Goal: Task Accomplishment & Management: Complete application form

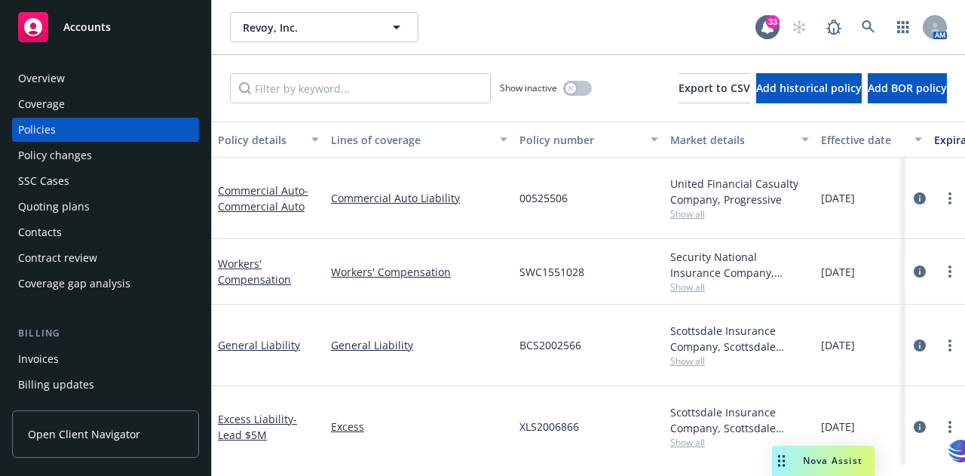
scroll to position [0, 627]
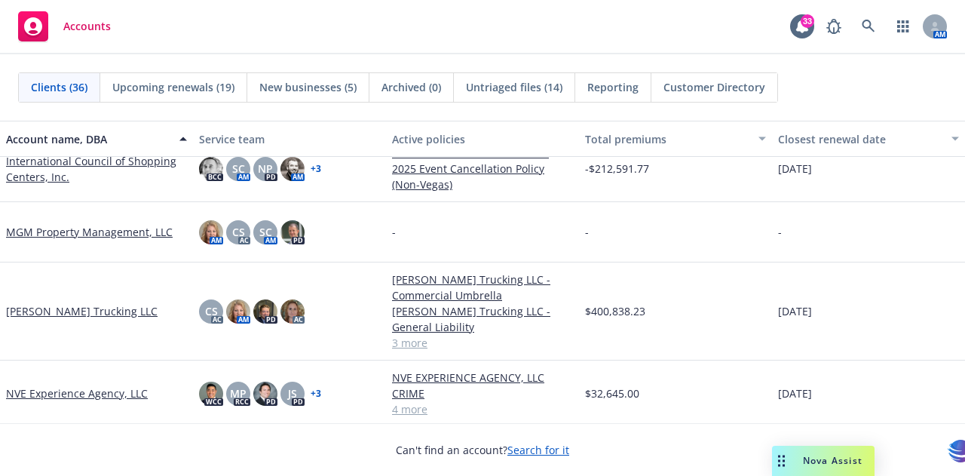
scroll to position [1165, 0]
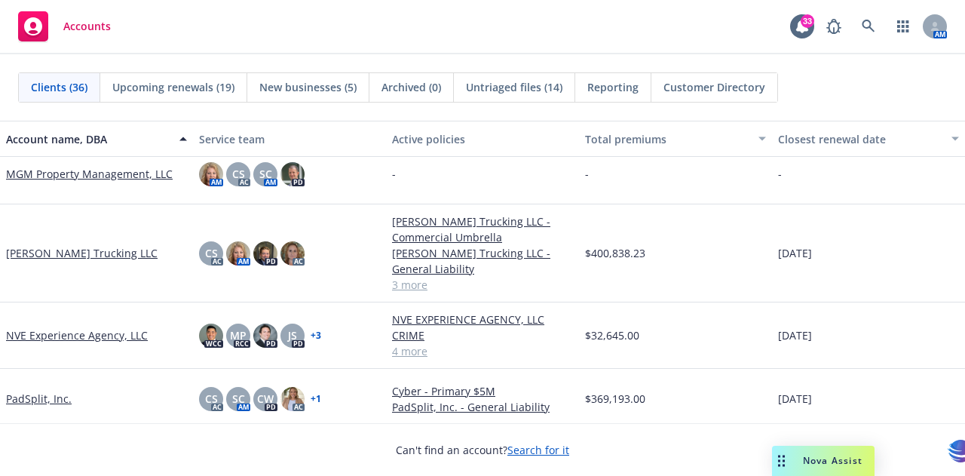
click at [30, 255] on link "[PERSON_NAME] Trucking LLC" at bounding box center [82, 253] width 152 height 16
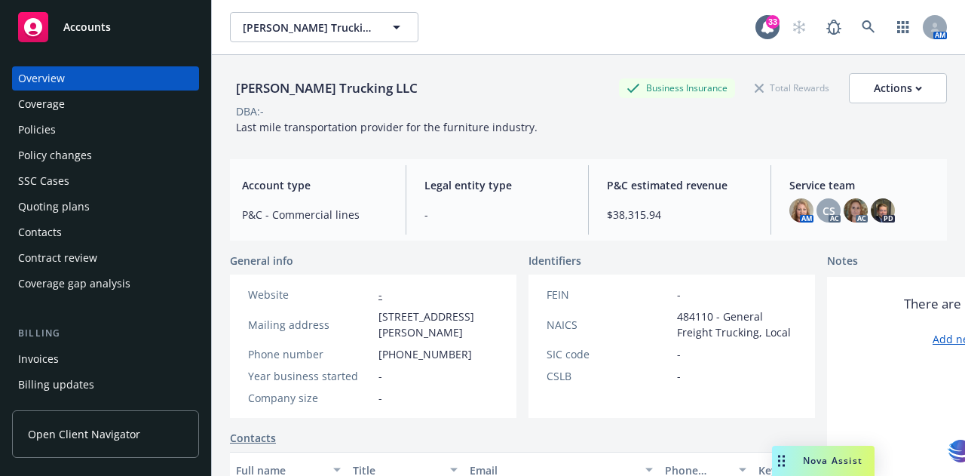
click at [24, 130] on div "Policies" at bounding box center [37, 130] width 38 height 24
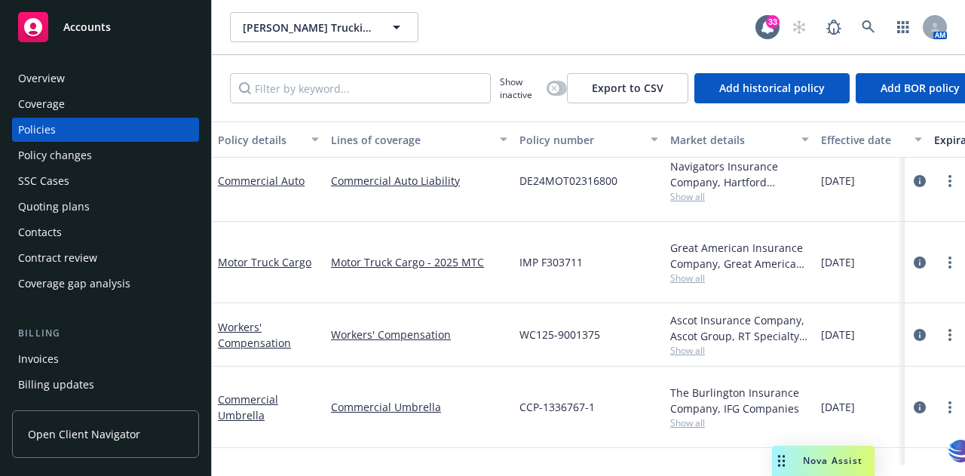
scroll to position [30, 0]
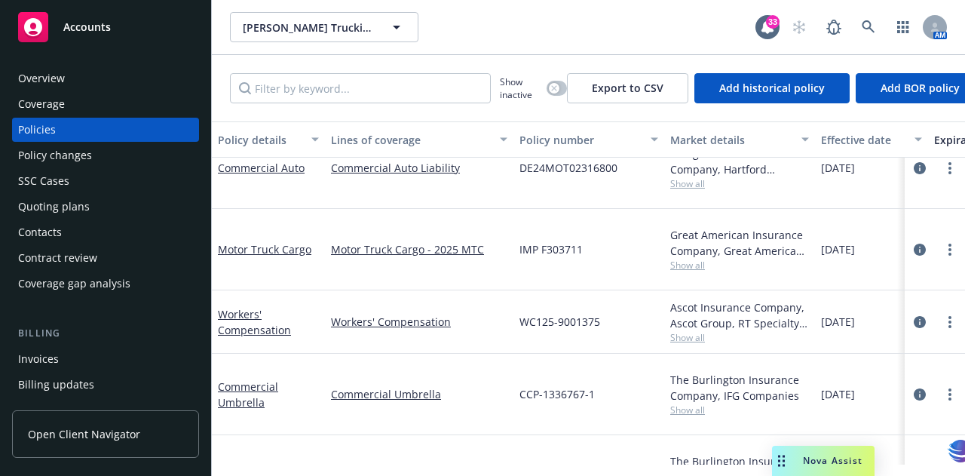
click at [260, 468] on link "General Liability" at bounding box center [259, 475] width 82 height 14
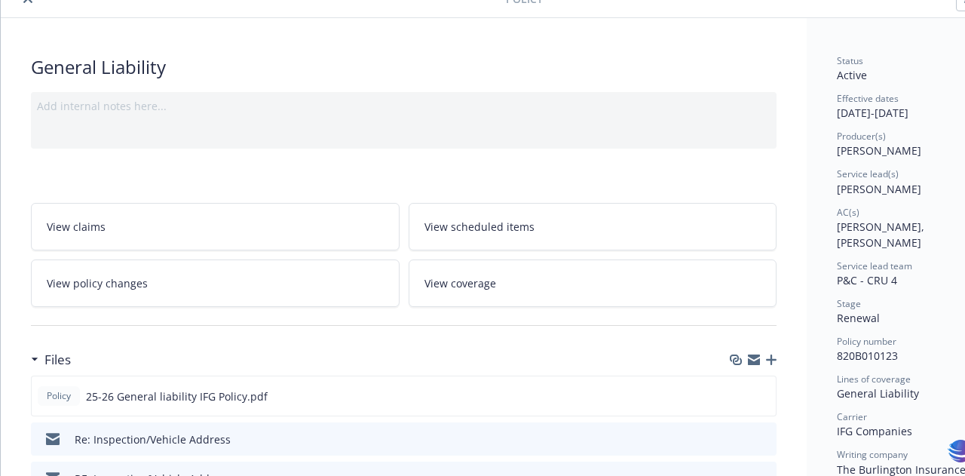
scroll to position [124, 0]
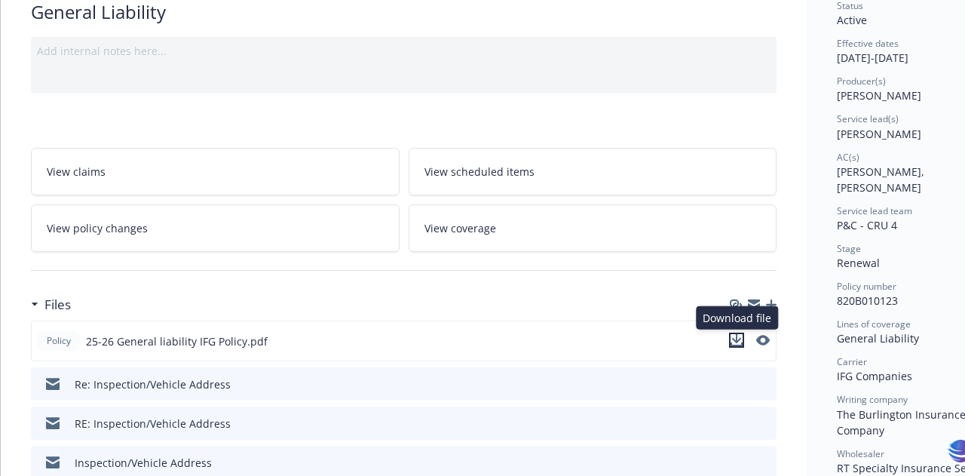
click at [738, 337] on icon "download file" at bounding box center [737, 340] width 12 height 12
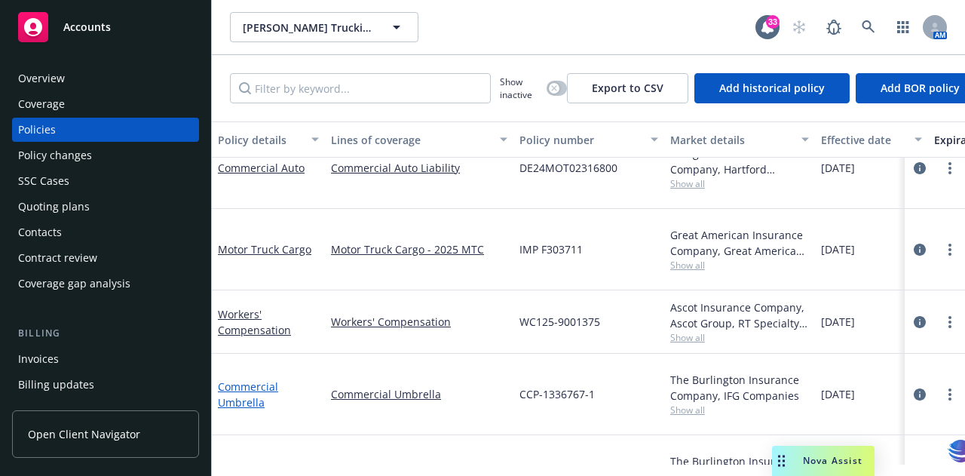
click at [244, 379] on link "Commercial Umbrella" at bounding box center [248, 394] width 60 height 30
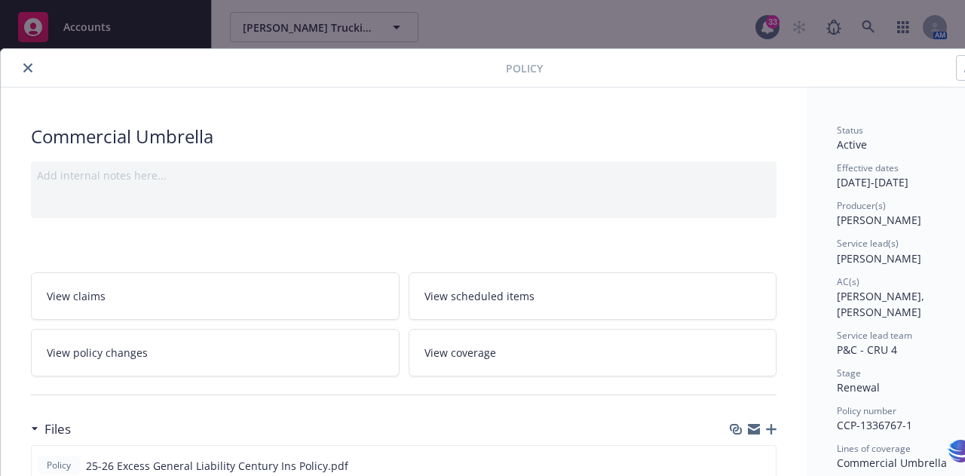
click at [27, 66] on icon "close" at bounding box center [27, 67] width 9 height 9
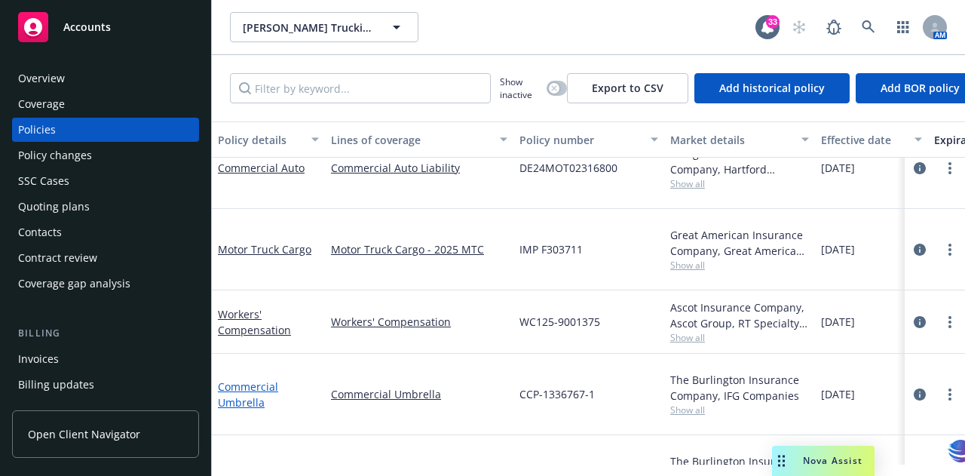
click at [255, 379] on link "Commercial Umbrella" at bounding box center [248, 394] width 60 height 30
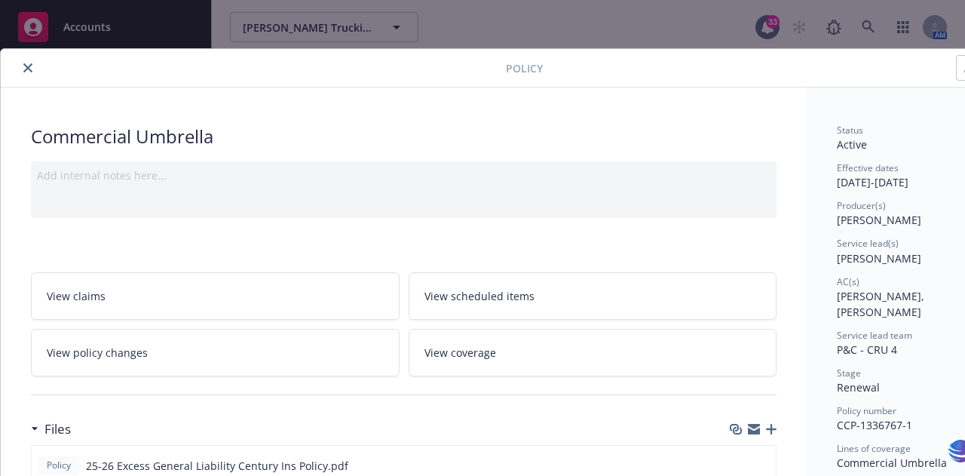
scroll to position [45, 0]
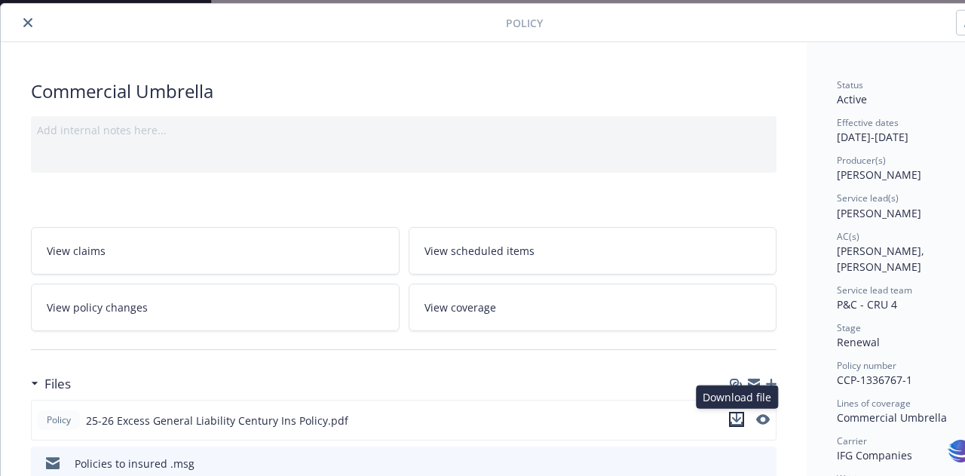
click at [739, 417] on icon "download file" at bounding box center [737, 419] width 12 height 12
click at [29, 21] on icon "close" at bounding box center [27, 22] width 9 height 9
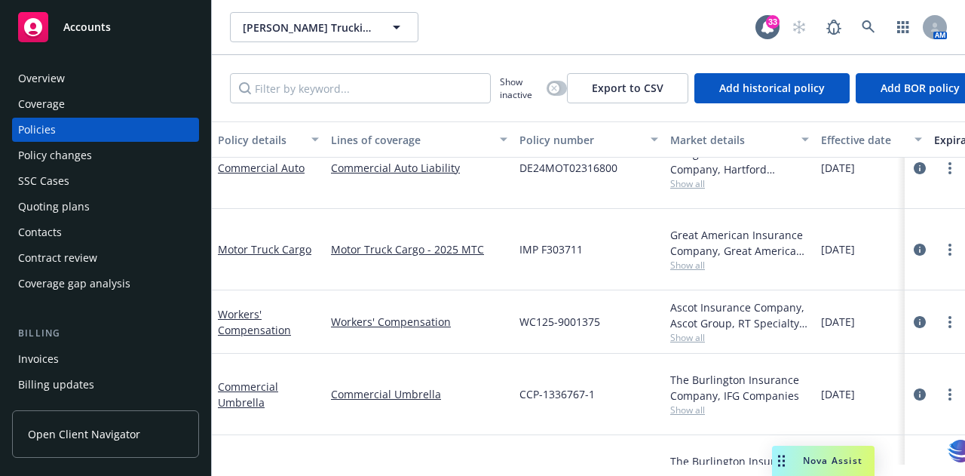
click at [51, 207] on div "Quoting plans" at bounding box center [54, 207] width 72 height 24
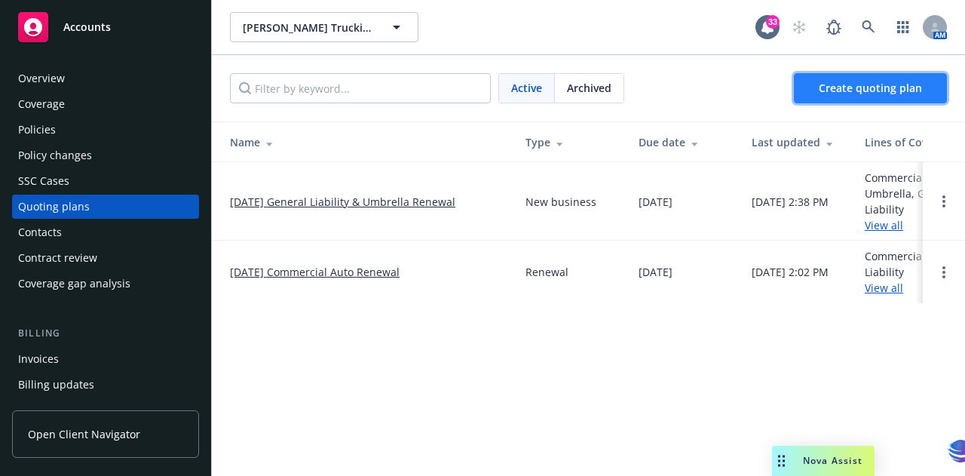
click at [842, 91] on span "Create quoting plan" at bounding box center [870, 88] width 103 height 14
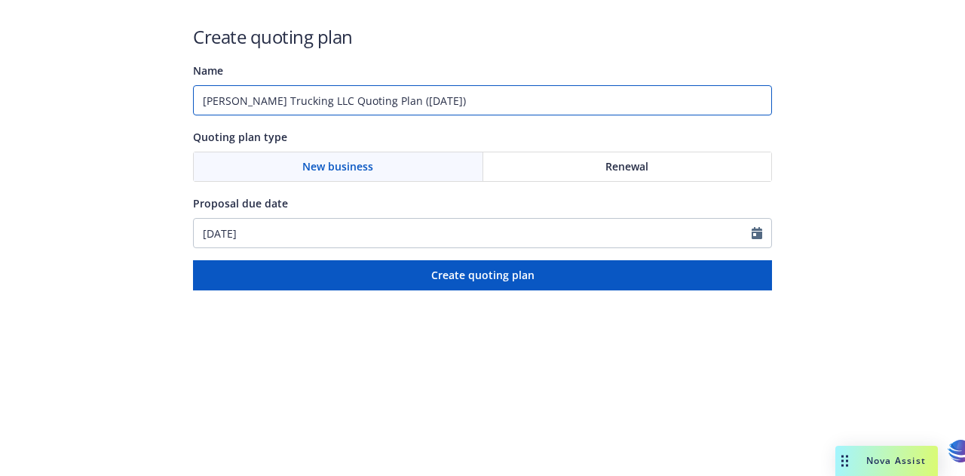
drag, startPoint x: 492, startPoint y: 105, endPoint x: 100, endPoint y: 105, distance: 392.2
click at [100, 105] on div "Create quoting plan Name [PERSON_NAME] Trucking LLC Quoting Plan ([DATE]) Quoti…" at bounding box center [482, 145] width 965 height 290
type input "2025 10 GL UMB cancel rewrite"
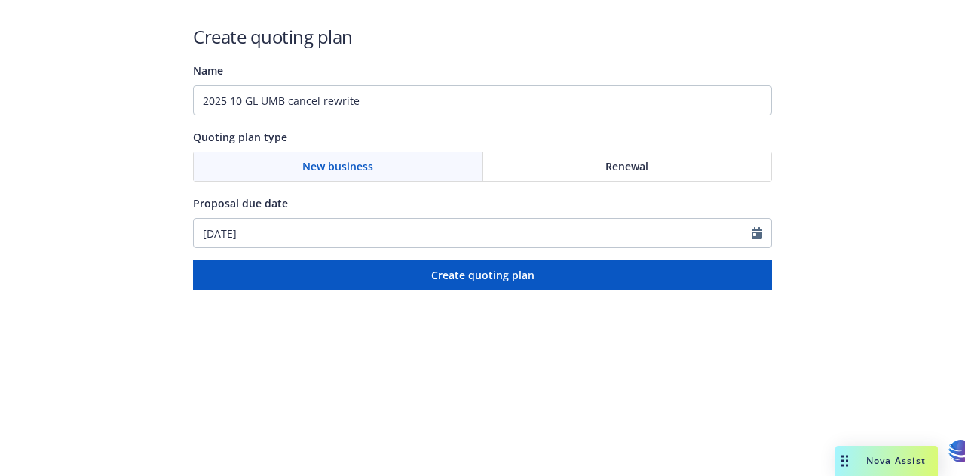
click at [568, 169] on div "Renewal" at bounding box center [627, 166] width 289 height 29
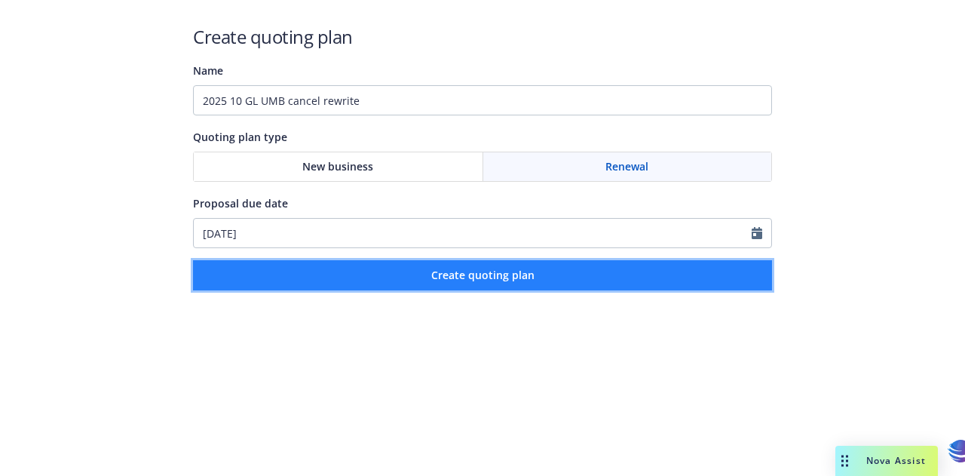
click at [499, 280] on span "Create quoting plan" at bounding box center [482, 275] width 103 height 14
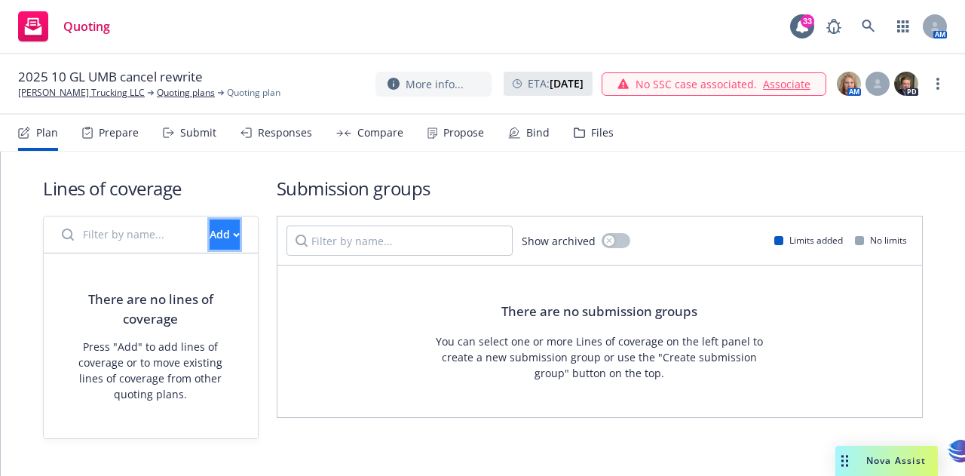
click at [213, 232] on button "Add" at bounding box center [225, 234] width 30 height 30
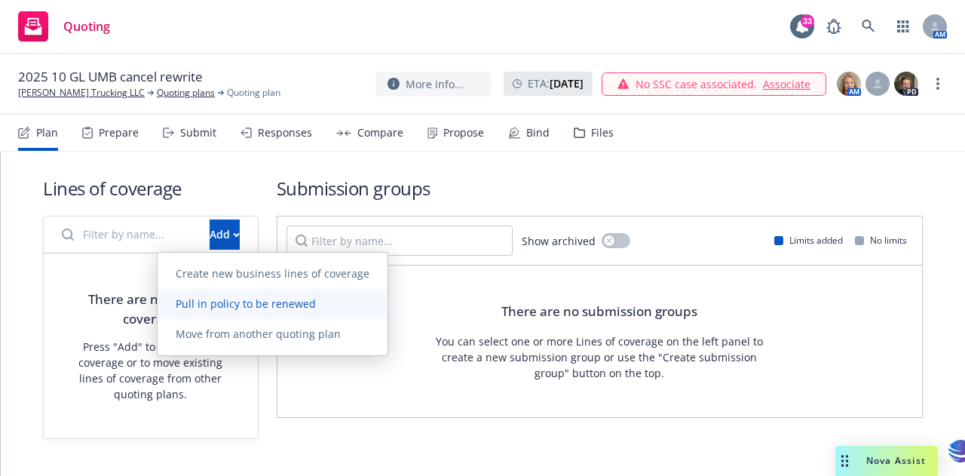
click at [235, 301] on span "Pull in policy to be renewed" at bounding box center [246, 303] width 176 height 14
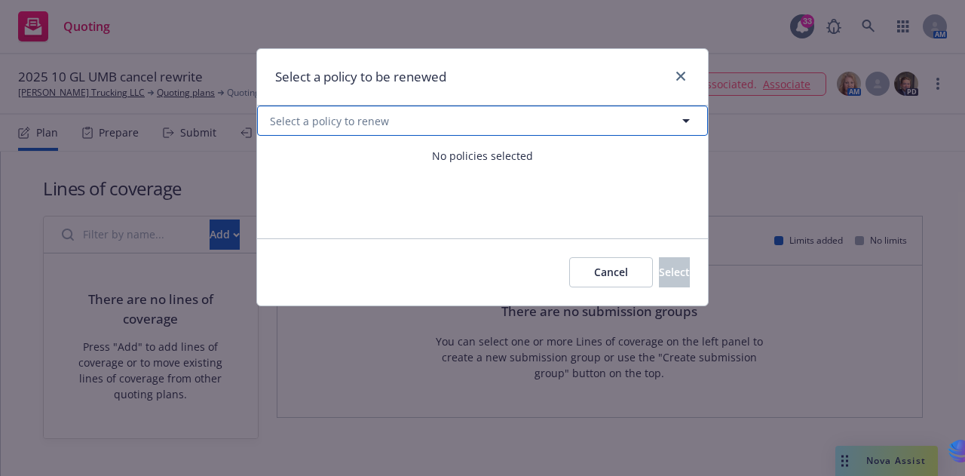
click at [686, 118] on icon "button" at bounding box center [686, 121] width 18 height 18
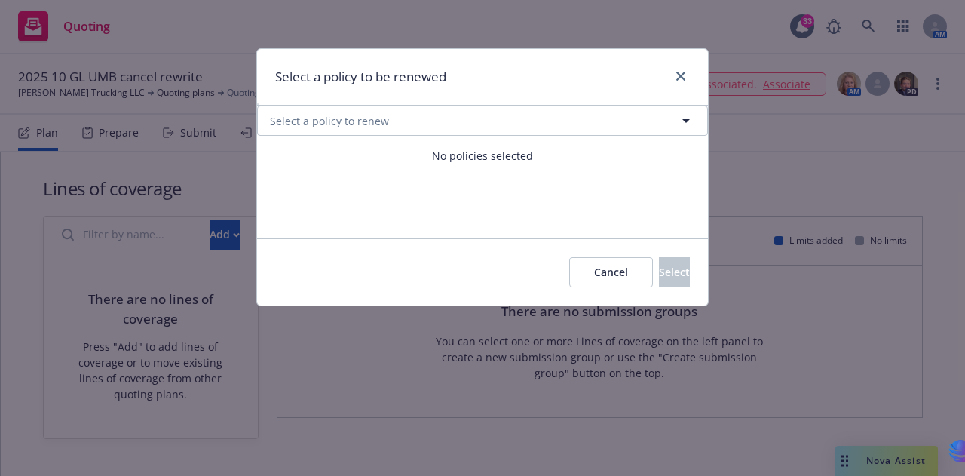
select select "ACTIVE"
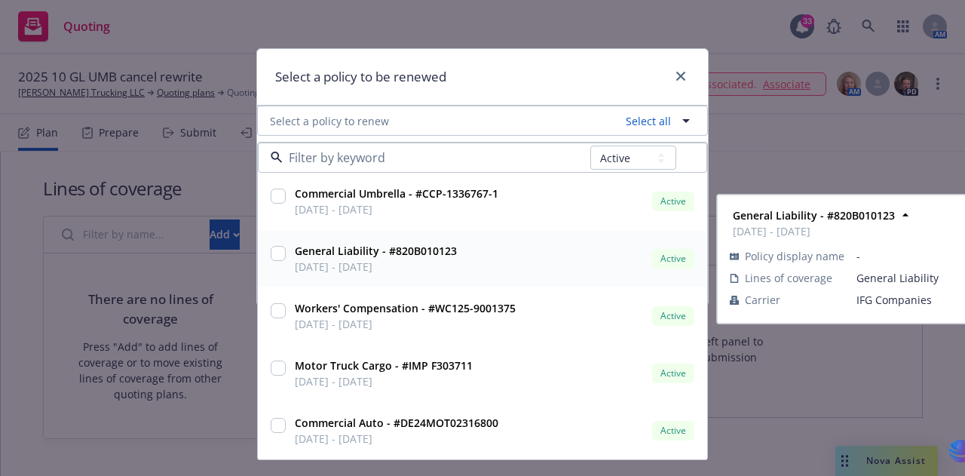
click at [275, 253] on input "checkbox" at bounding box center [278, 253] width 15 height 15
checkbox input "true"
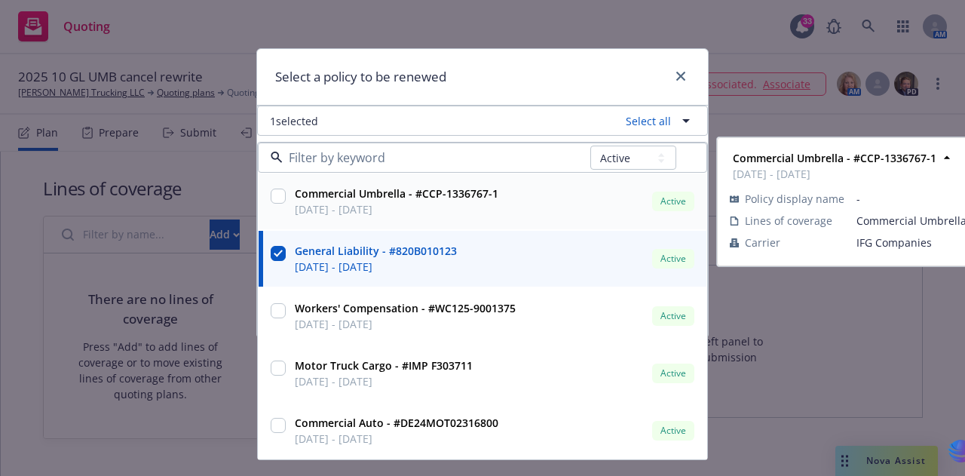
click at [279, 197] on input "checkbox" at bounding box center [278, 196] width 15 height 15
checkbox input "true"
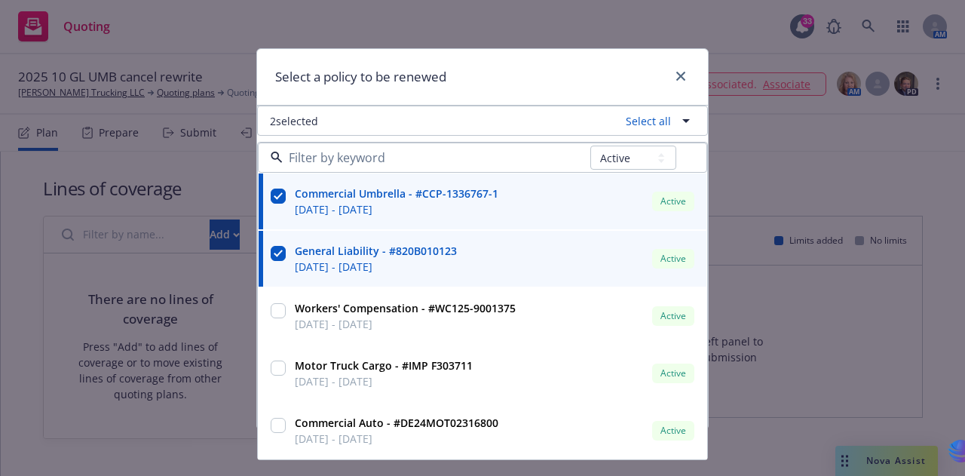
scroll to position [2, 0]
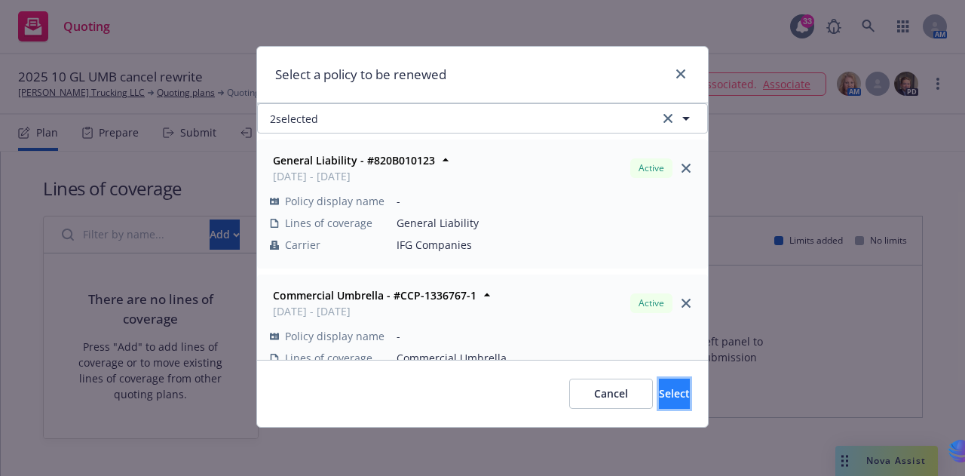
click at [659, 394] on span "Select" at bounding box center [674, 393] width 31 height 14
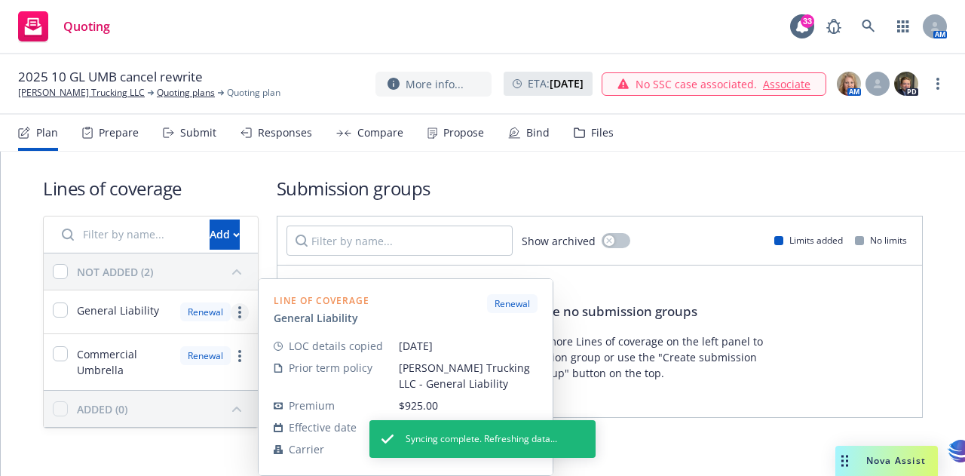
click at [238, 310] on icon "more" at bounding box center [239, 312] width 3 height 12
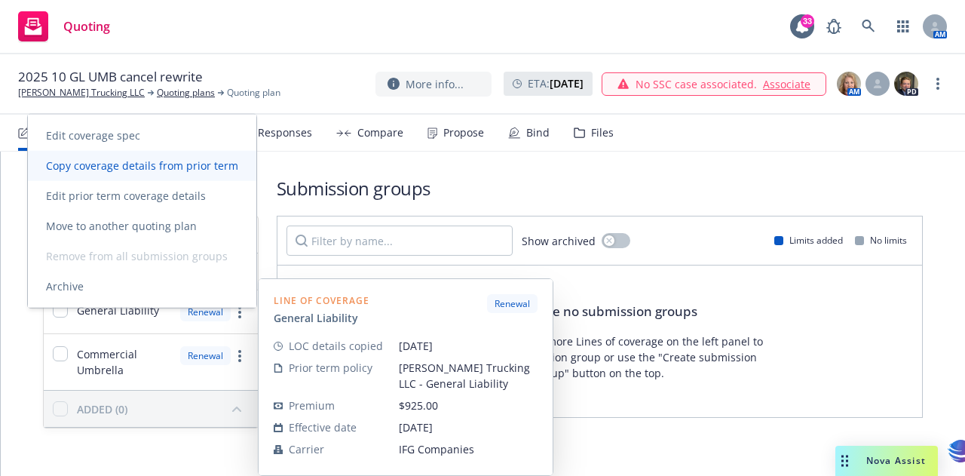
click at [128, 167] on span "Copy coverage details from prior term" at bounding box center [142, 165] width 229 height 14
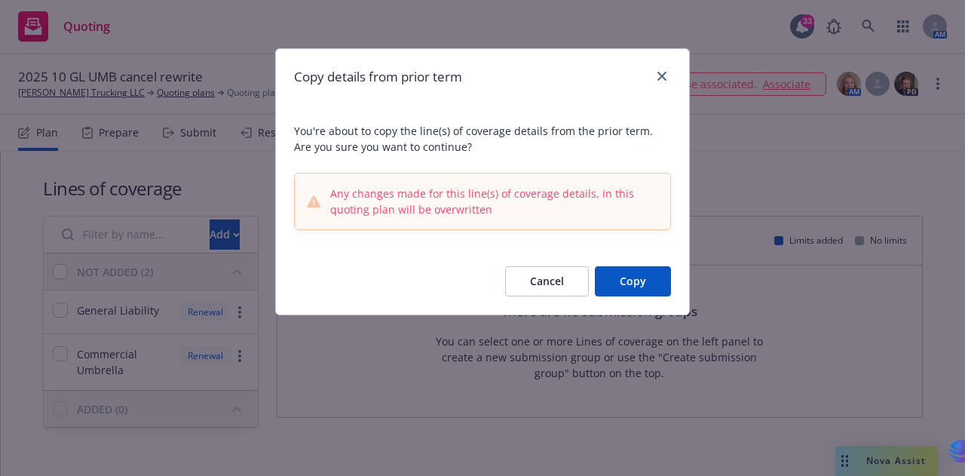
click at [622, 284] on button "Copy" at bounding box center [633, 281] width 76 height 30
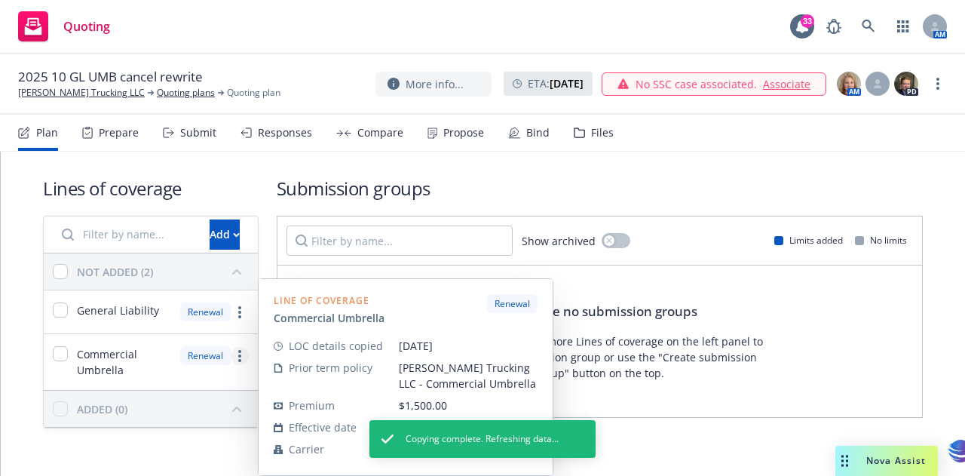
click at [238, 352] on icon "more" at bounding box center [239, 356] width 3 height 12
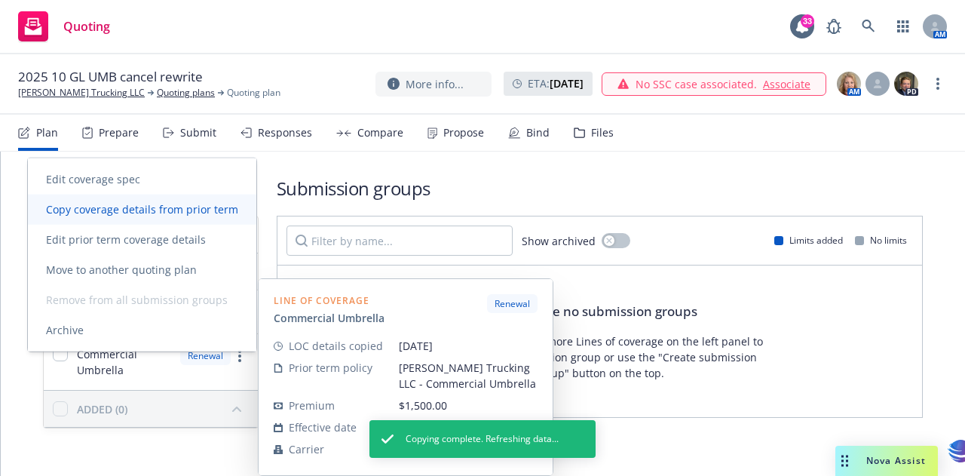
click at [112, 209] on span "Copy coverage details from prior term" at bounding box center [142, 209] width 229 height 14
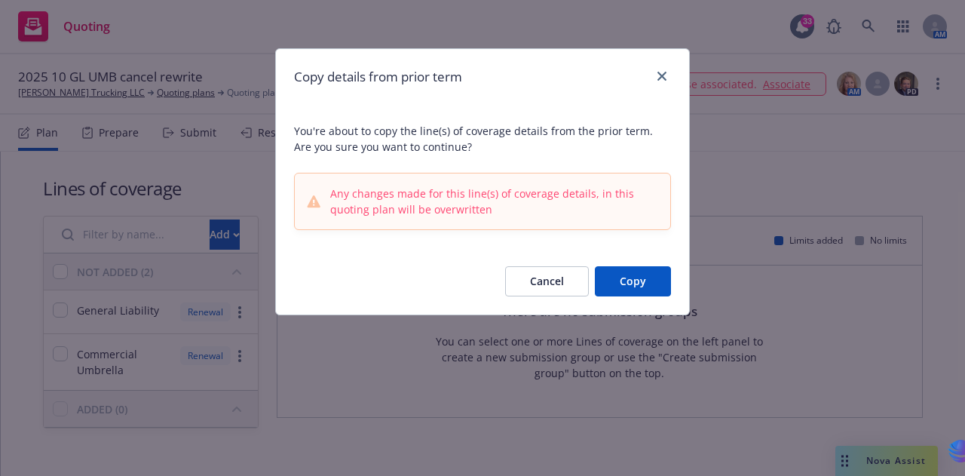
click at [657, 284] on button "Copy" at bounding box center [633, 281] width 76 height 30
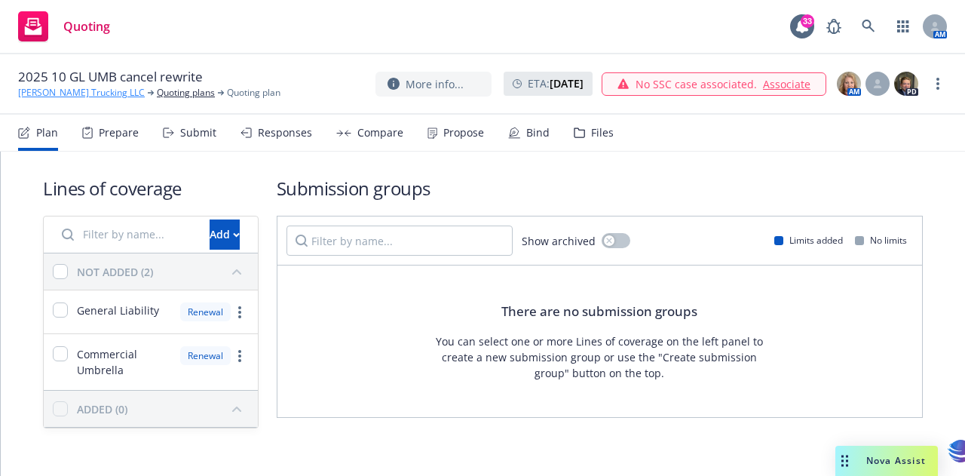
click at [63, 94] on link "[PERSON_NAME] Trucking LLC" at bounding box center [81, 93] width 127 height 14
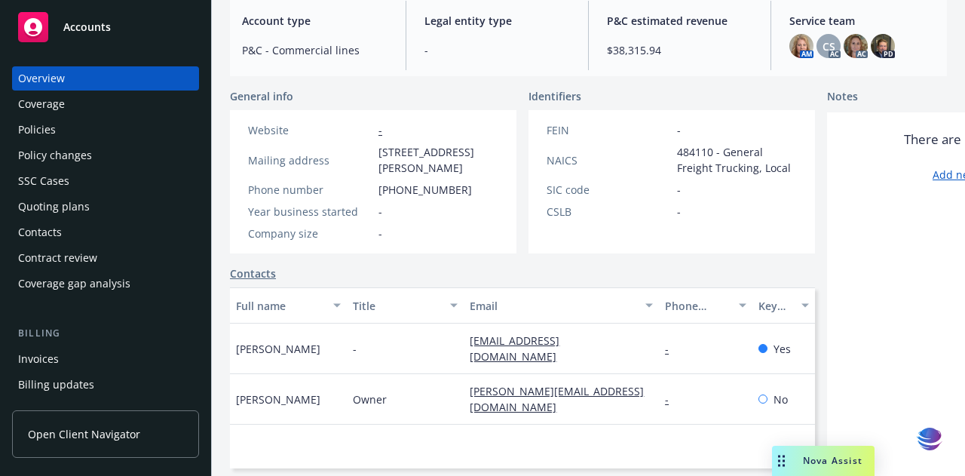
scroll to position [170, 0]
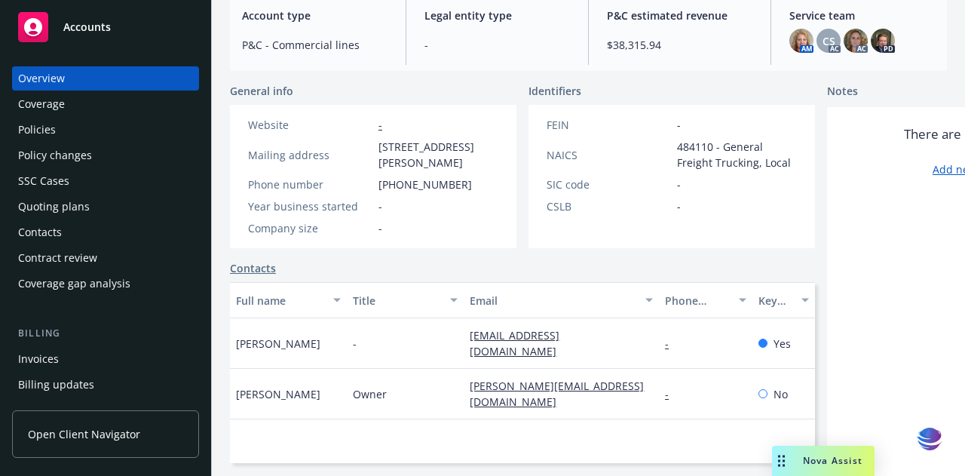
click at [55, 134] on div "Policies" at bounding box center [105, 130] width 175 height 24
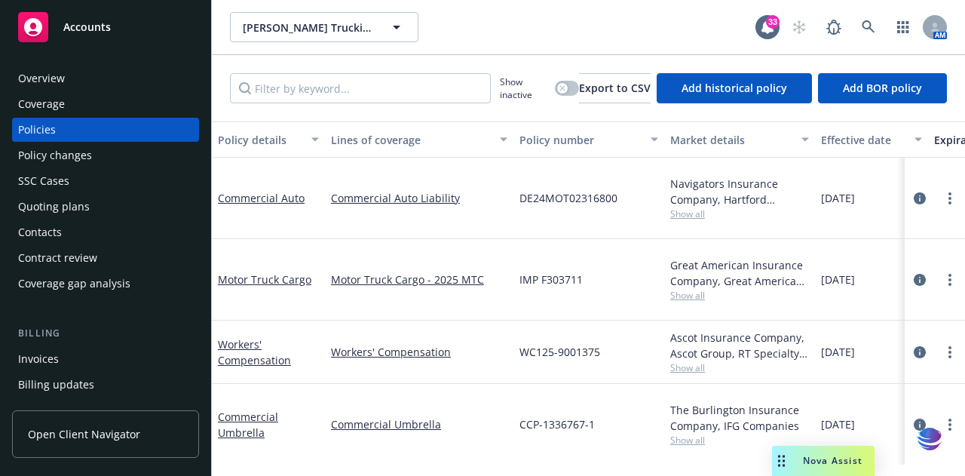
scroll to position [30, 0]
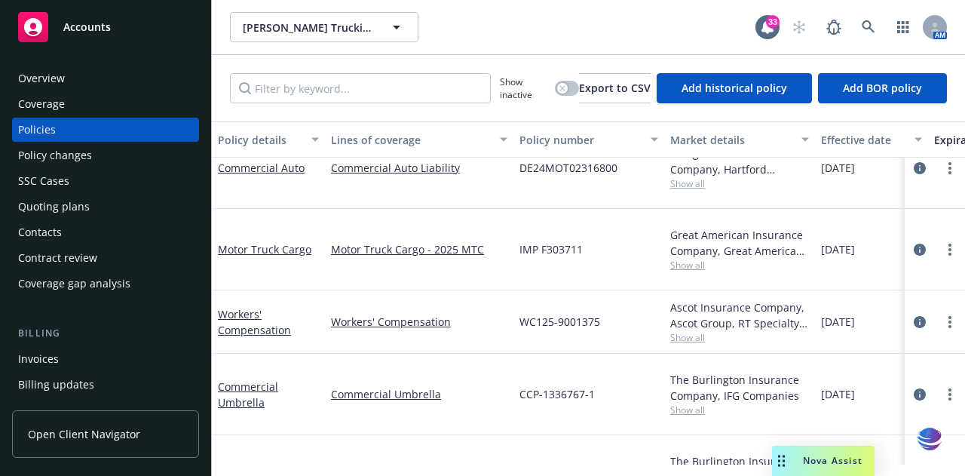
click at [237, 468] on link "General Liability" at bounding box center [259, 475] width 82 height 14
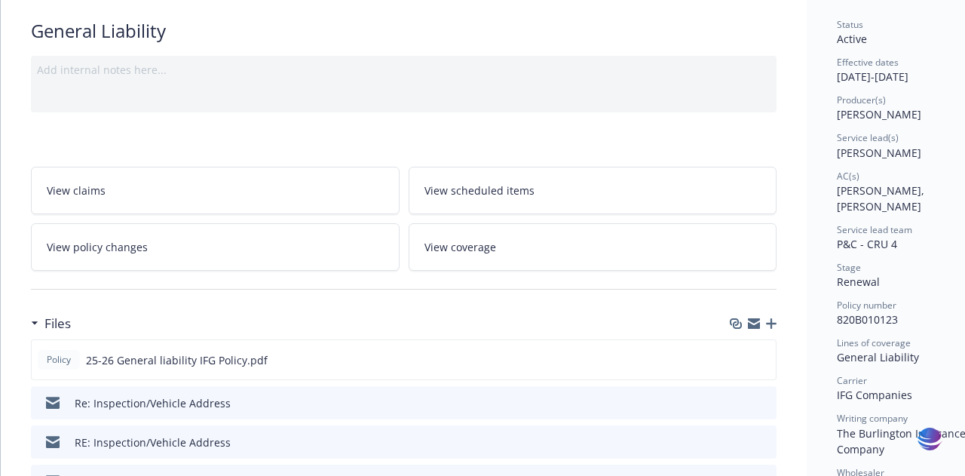
scroll to position [106, 0]
click at [737, 358] on icon "download file" at bounding box center [737, 356] width 10 height 9
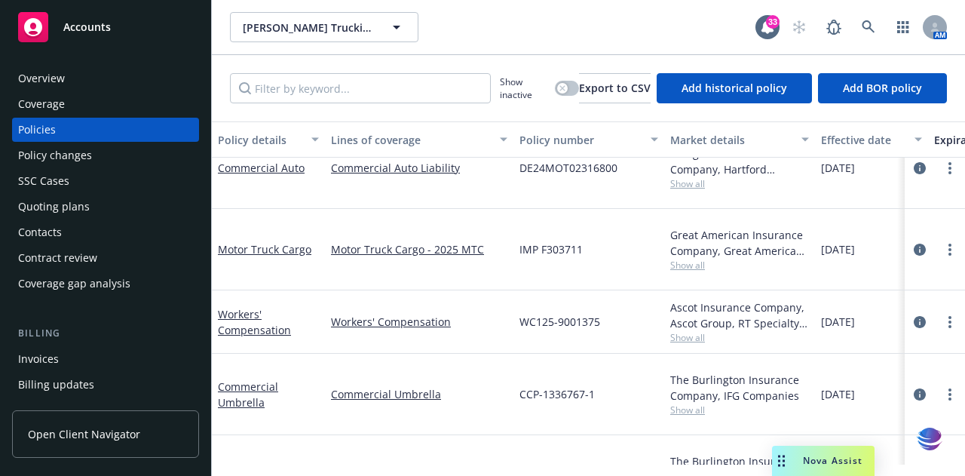
click at [67, 81] on div "Overview" at bounding box center [105, 78] width 175 height 24
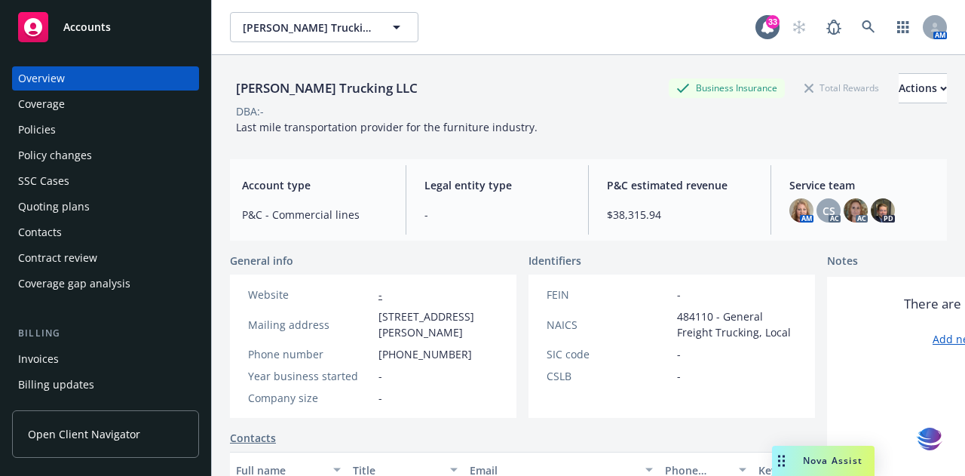
click at [43, 125] on div "Policies" at bounding box center [37, 130] width 38 height 24
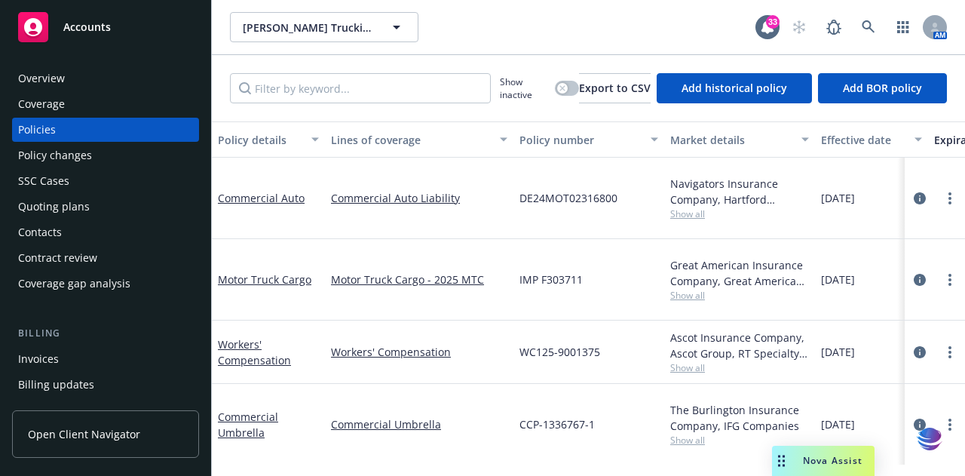
click at [51, 81] on div "Overview" at bounding box center [41, 78] width 47 height 24
